Goal: Transaction & Acquisition: Book appointment/travel/reservation

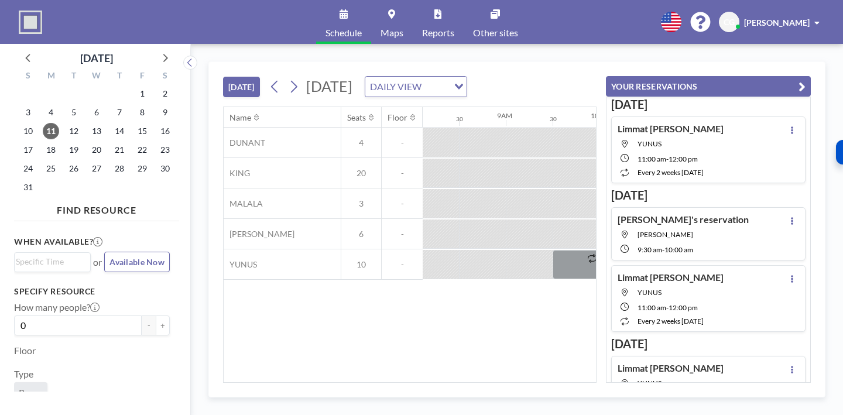
scroll to position [0, 761]
click at [223, 77] on button "[DATE]" at bounding box center [241, 87] width 37 height 20
click at [284, 77] on button at bounding box center [293, 86] width 19 height 19
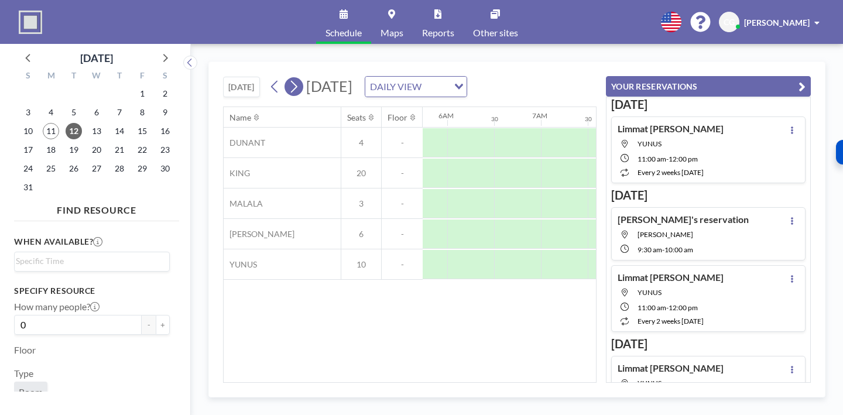
scroll to position [0, 609]
click at [44, 142] on span "18" at bounding box center [51, 150] width 16 height 16
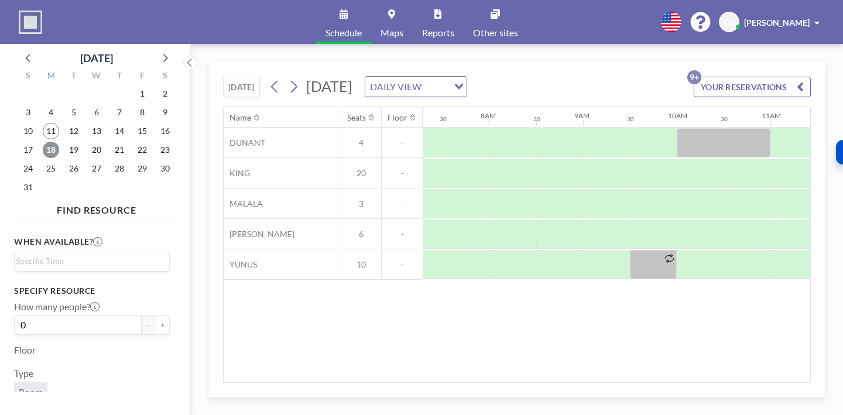
scroll to position [0, 684]
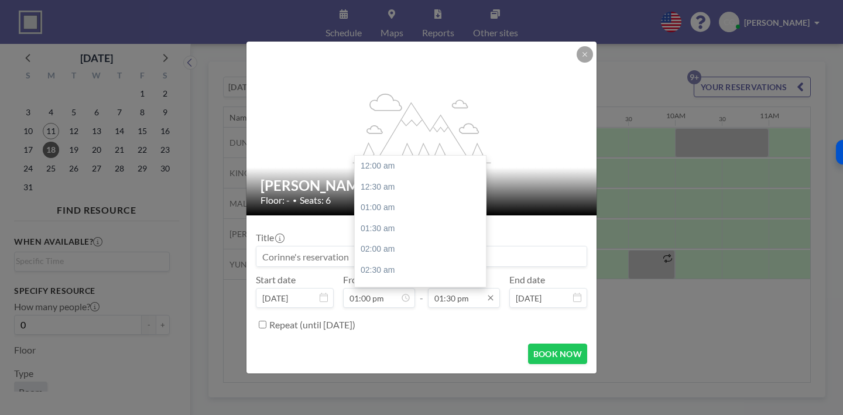
scroll to position [504, 0]
click at [465, 288] on input "01:30 pm" at bounding box center [464, 298] width 72 height 20
click at [386, 235] on div "02:00 pm" at bounding box center [424, 245] width 138 height 21
type input "02:00 pm"
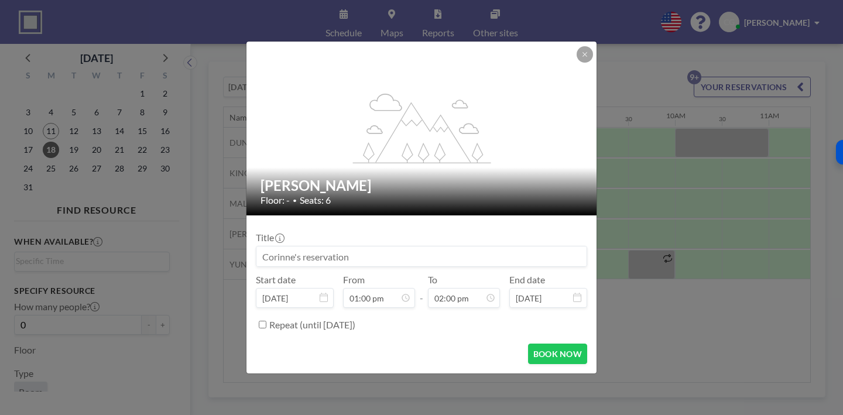
scroll to position [486, 0]
click at [528, 343] on button "BOOK NOW" at bounding box center [557, 353] width 59 height 20
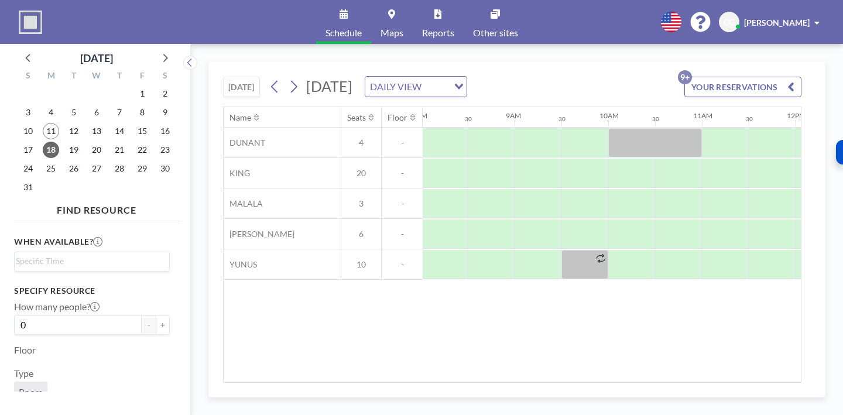
scroll to position [0, 754]
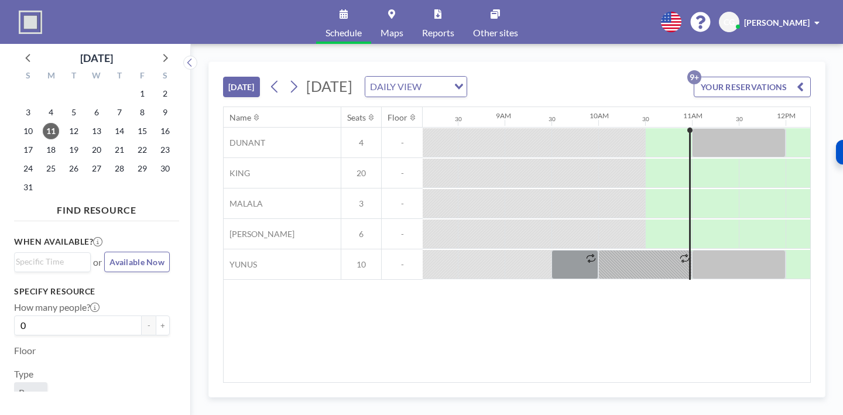
scroll to position [0, 761]
drag, startPoint x: 166, startPoint y: 56, endPoint x: 157, endPoint y: 60, distance: 9.5
click at [166, 56] on icon at bounding box center [165, 58] width 5 height 8
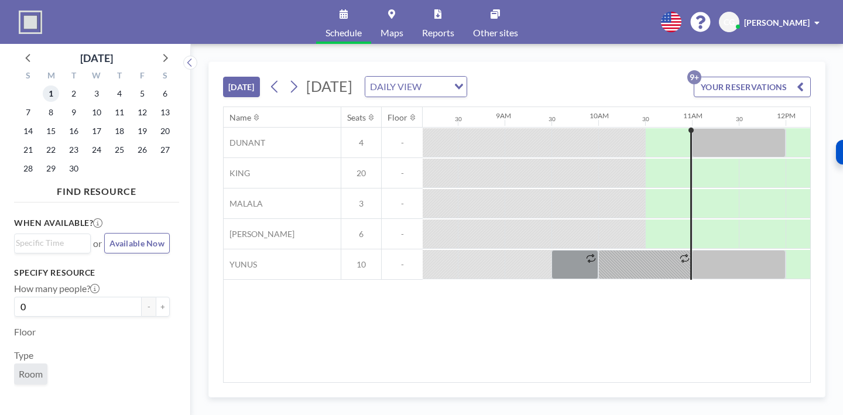
click at [51, 90] on span "1" at bounding box center [51, 93] width 16 height 16
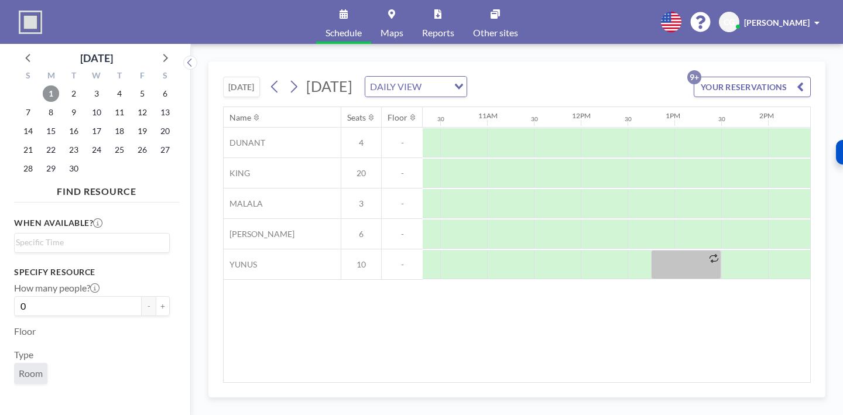
scroll to position [0, 980]
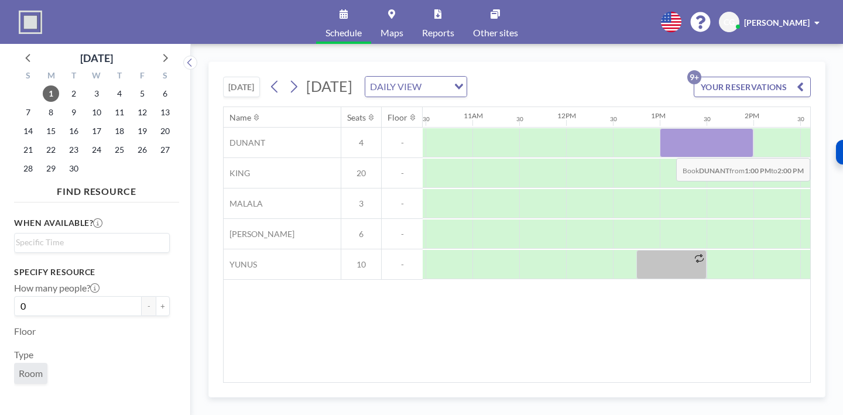
drag, startPoint x: 683, startPoint y: 145, endPoint x: 721, endPoint y: 149, distance: 37.7
click at [721, 149] on div at bounding box center [706, 142] width 94 height 29
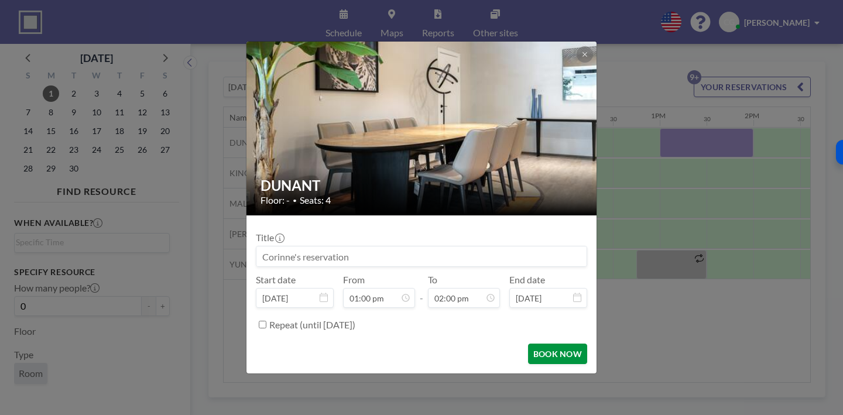
click at [563, 353] on button "BOOK NOW" at bounding box center [557, 353] width 59 height 20
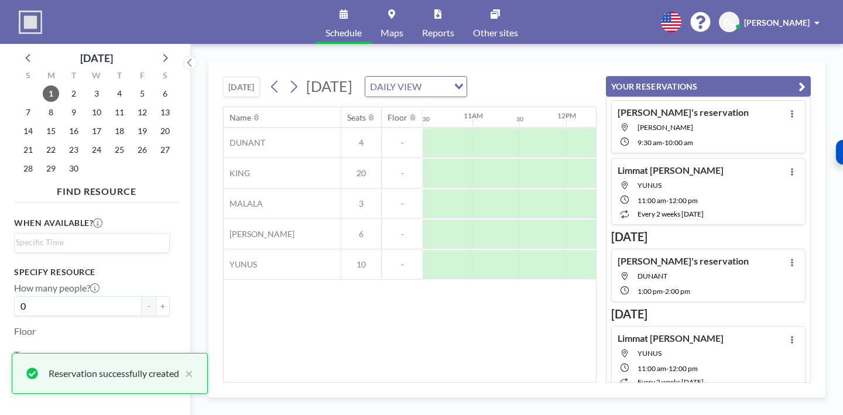
scroll to position [220, 0]
